Goal: Information Seeking & Learning: Learn about a topic

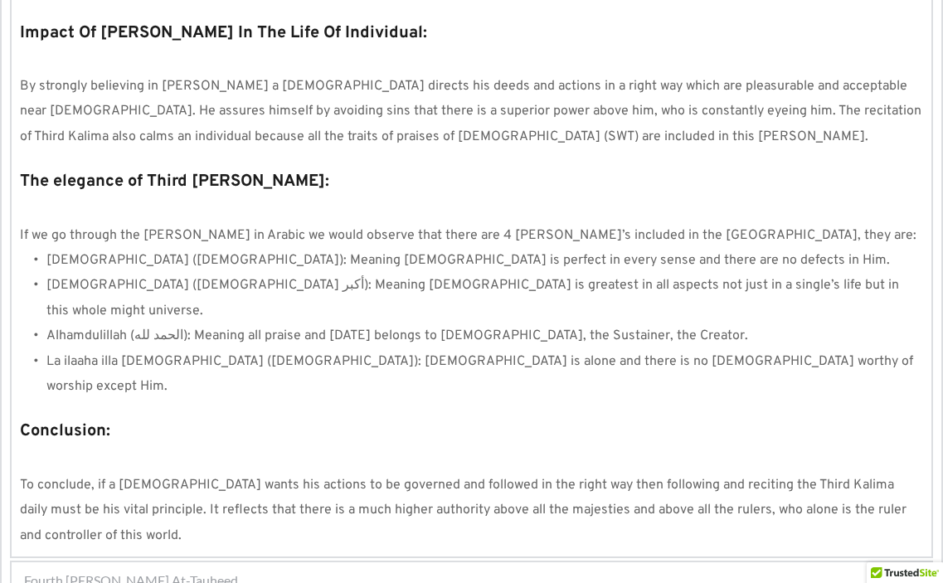
scroll to position [1479, 0]
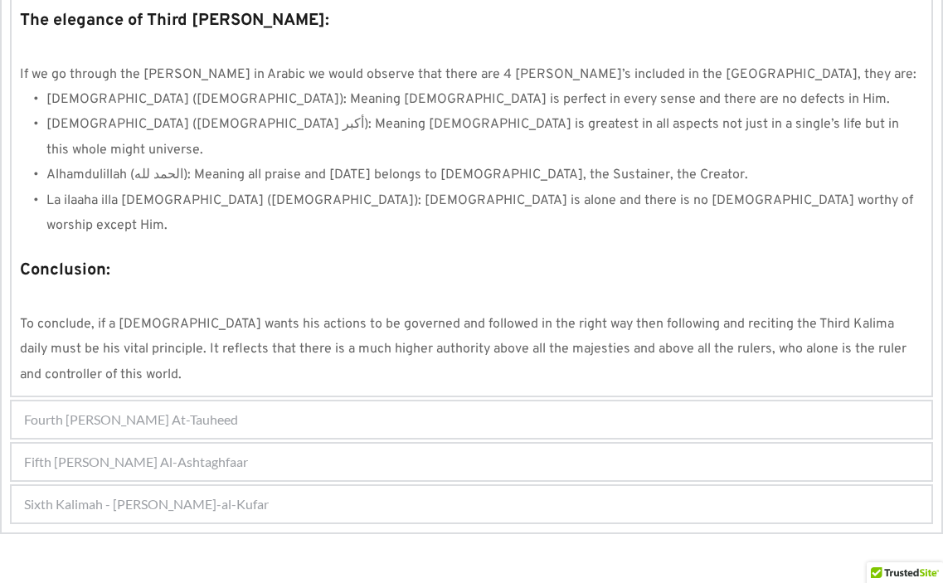
click at [219, 410] on span "Fourth Kalimah - Kalimah At-Tauheed" at bounding box center [131, 420] width 214 height 20
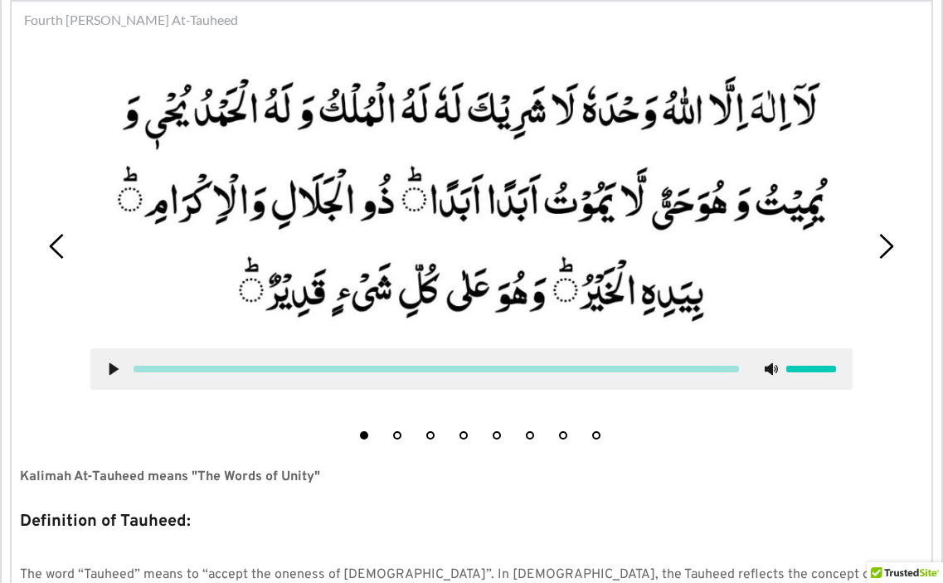
scroll to position [447, 0]
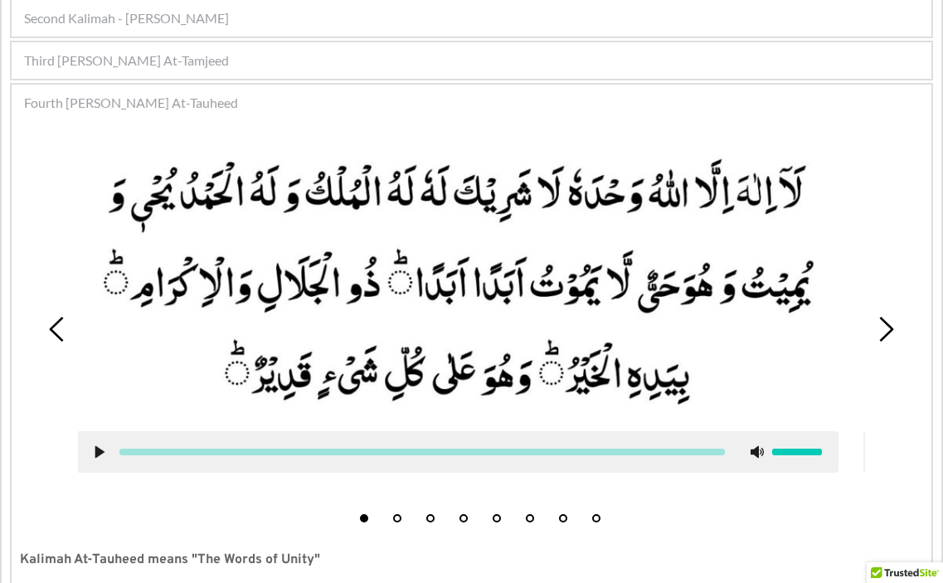
drag, startPoint x: 195, startPoint y: 173, endPoint x: 179, endPoint y: 210, distance: 40.5
click at [179, 210] on picture at bounding box center [457, 282] width 762 height 266
